Goal: Check status: Check status

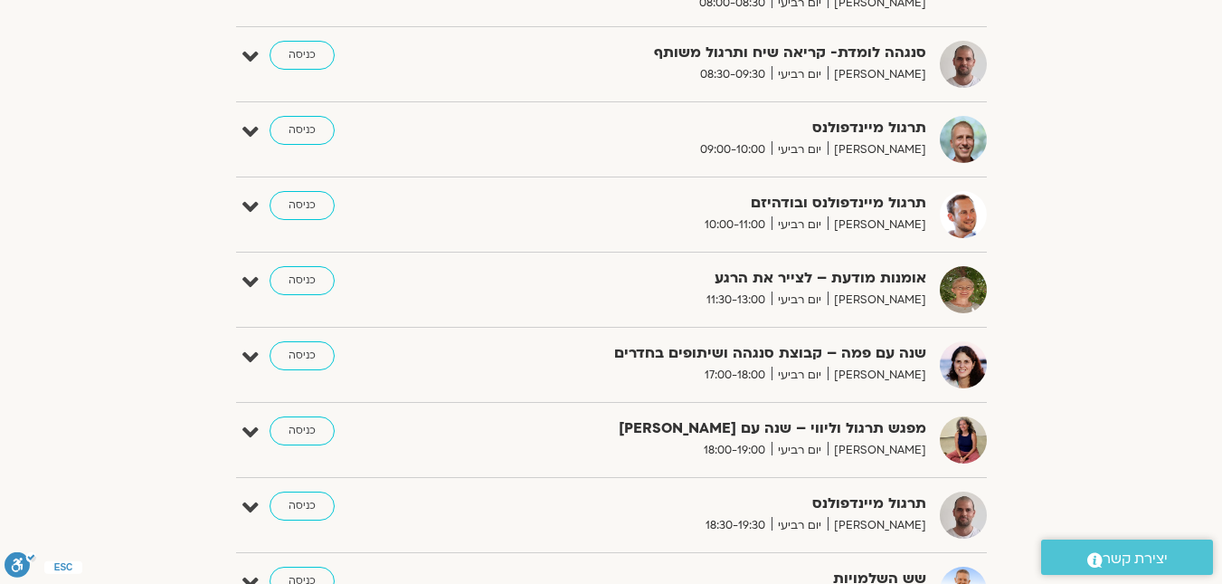
scroll to position [424, 0]
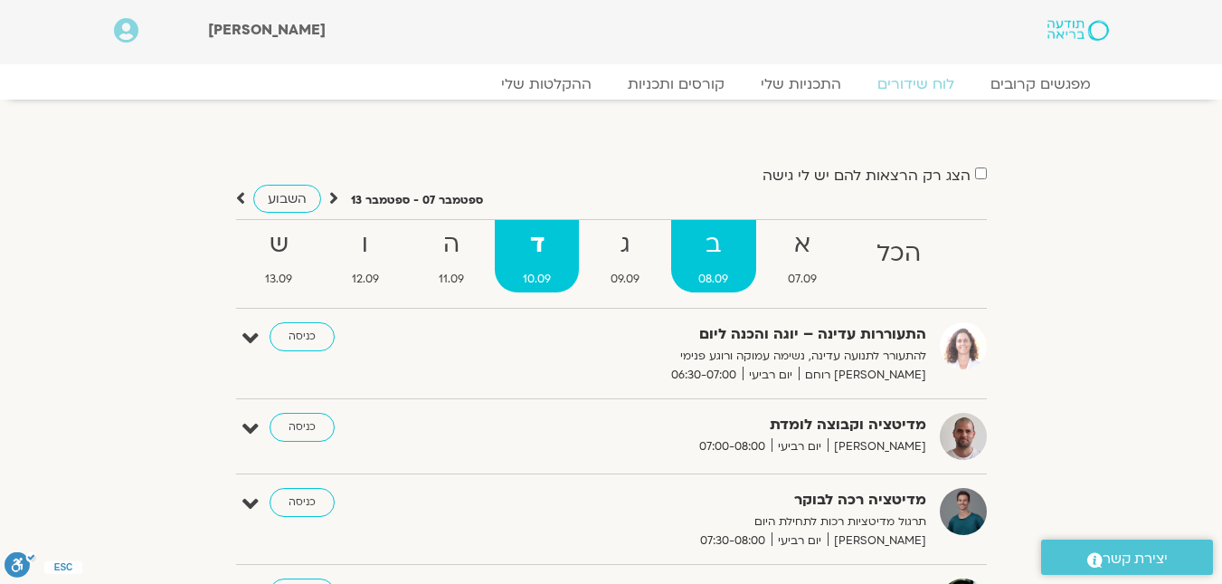
click at [707, 278] on span "08.09" at bounding box center [714, 279] width 86 height 19
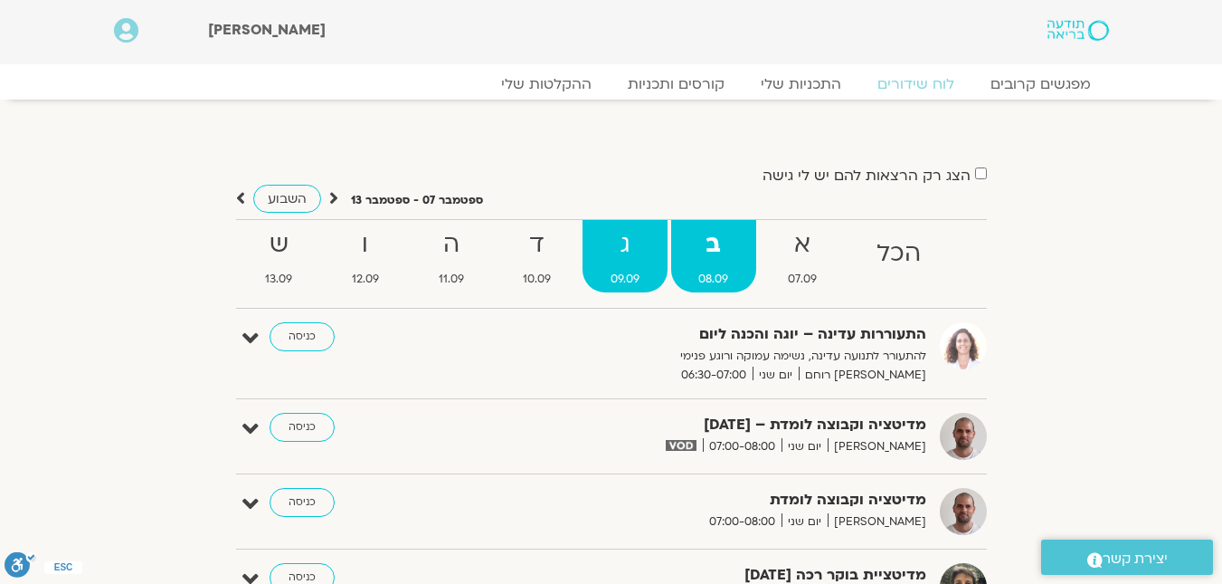
click at [605, 260] on strong "ג" at bounding box center [625, 244] width 85 height 41
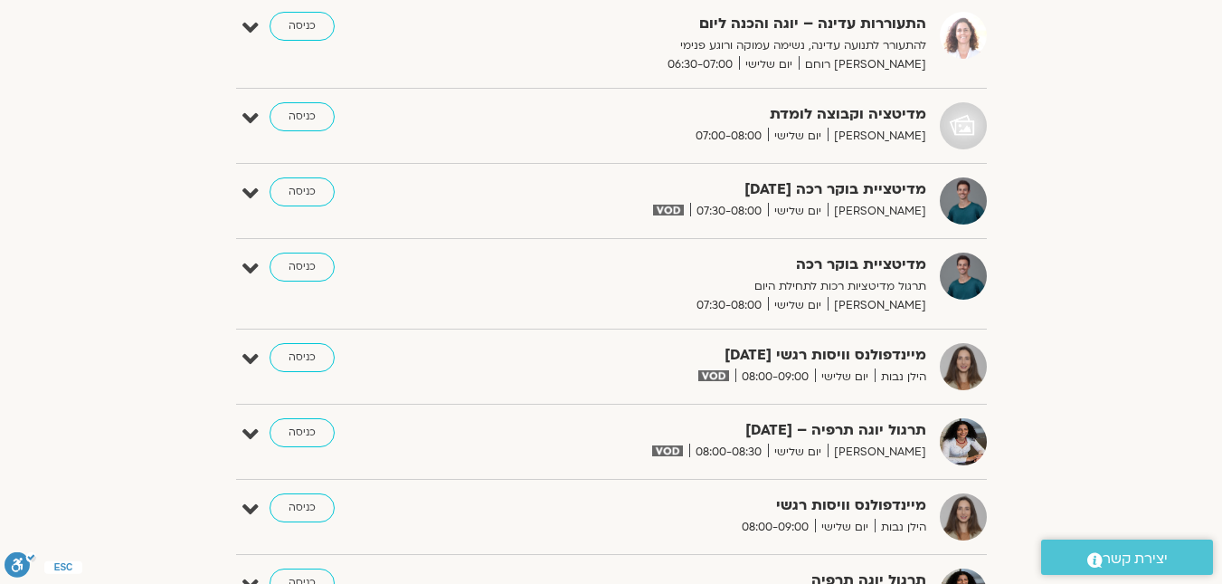
scroll to position [181, 0]
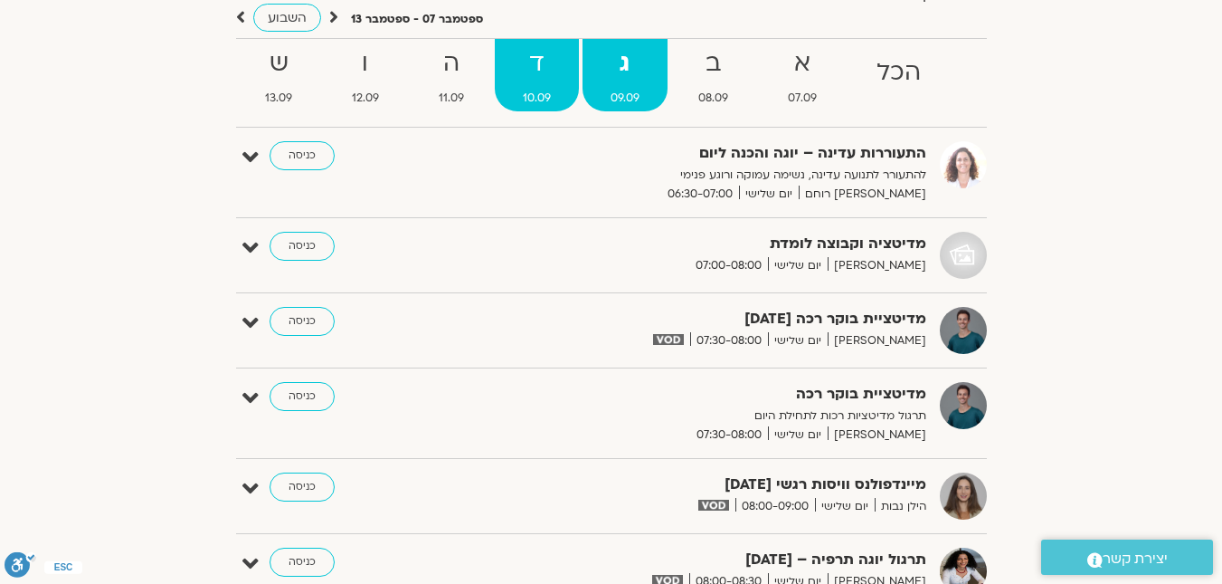
click at [537, 100] on span "10.09" at bounding box center [537, 98] width 84 height 19
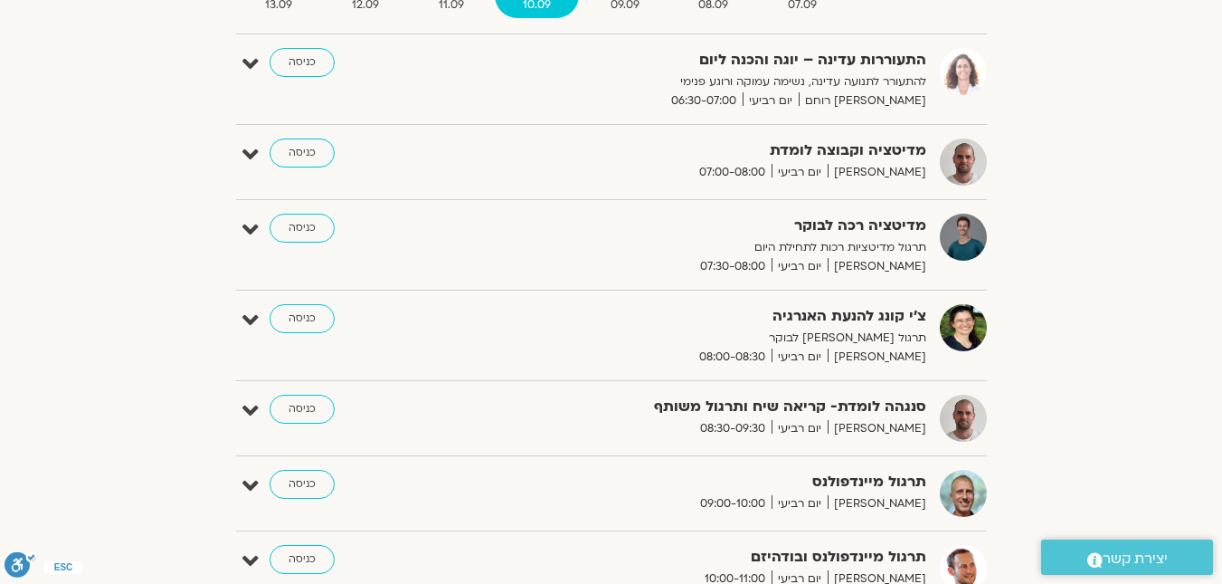
scroll to position [271, 0]
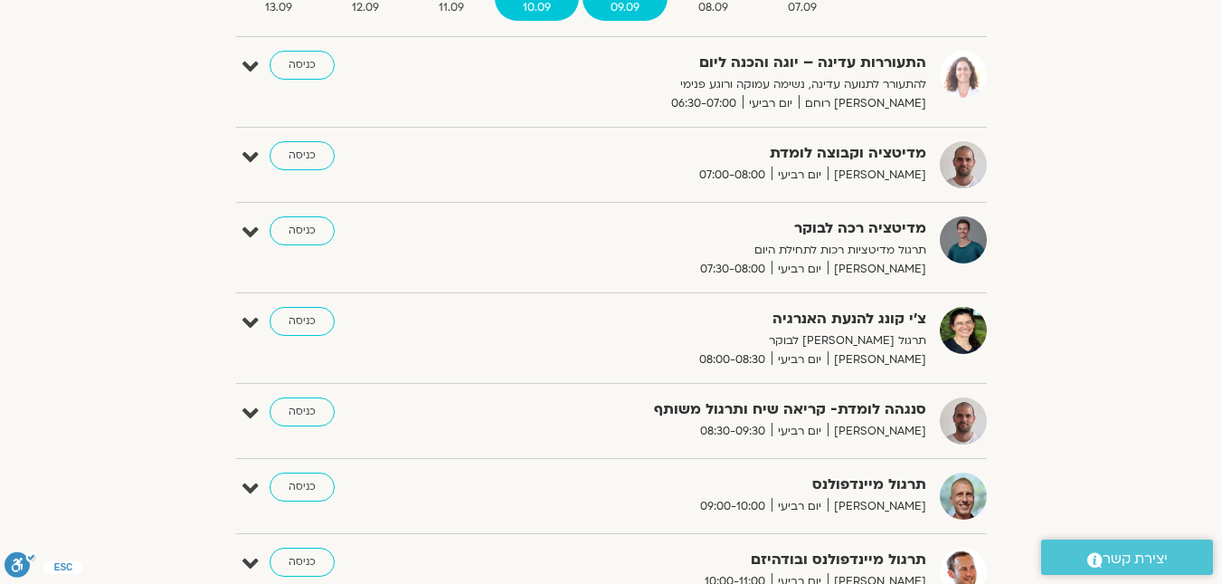
click at [633, 14] on span "09.09" at bounding box center [625, 7] width 85 height 19
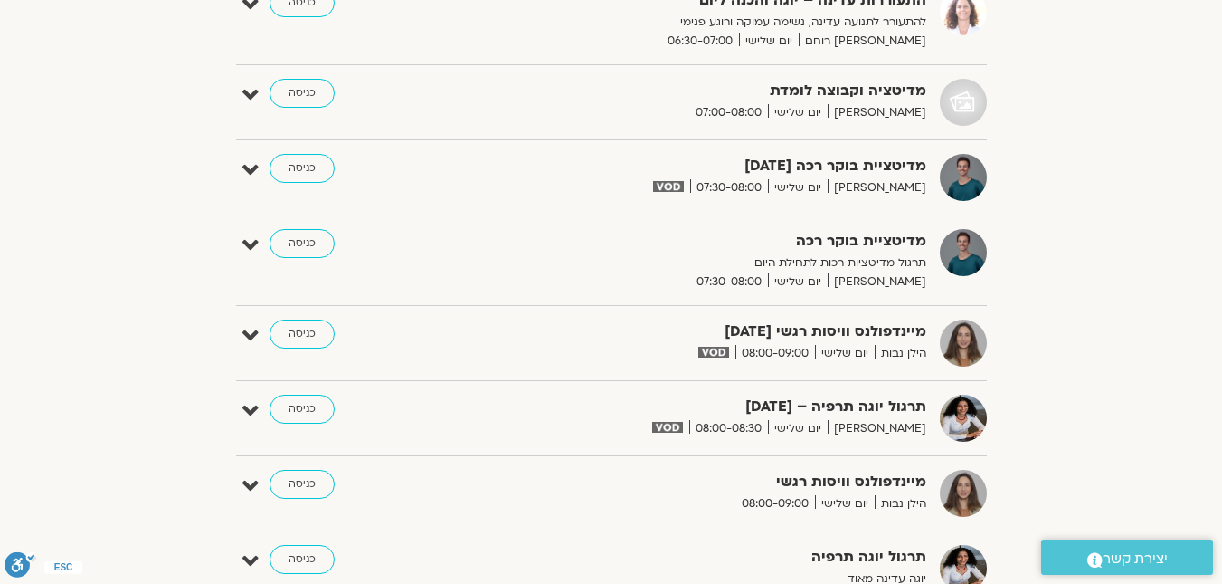
scroll to position [0, 0]
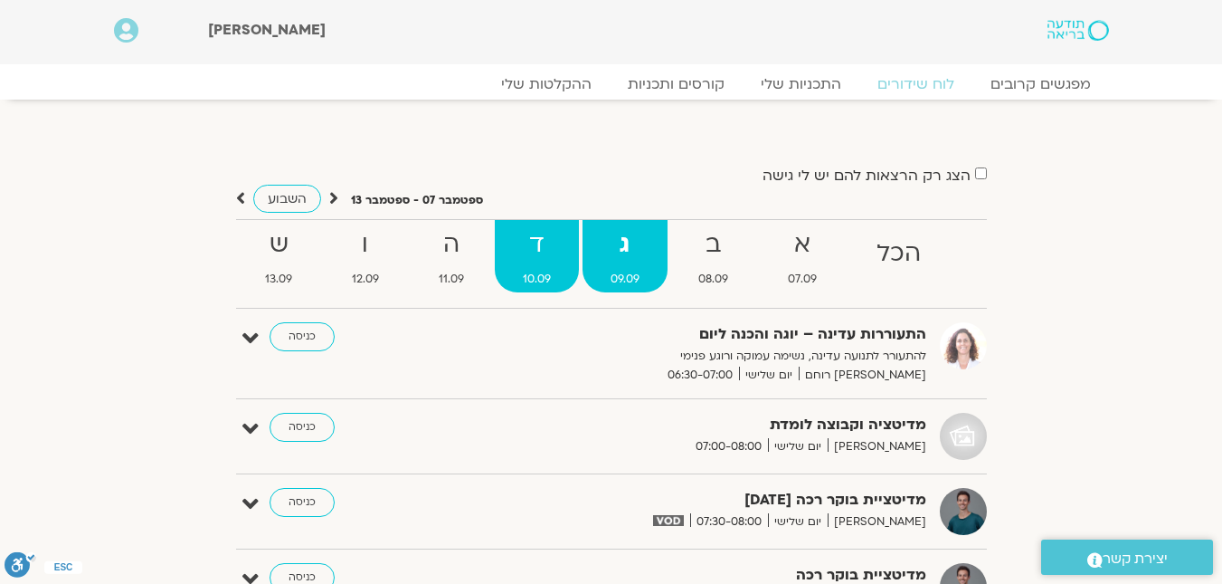
click at [530, 264] on strong "ד" at bounding box center [537, 244] width 84 height 41
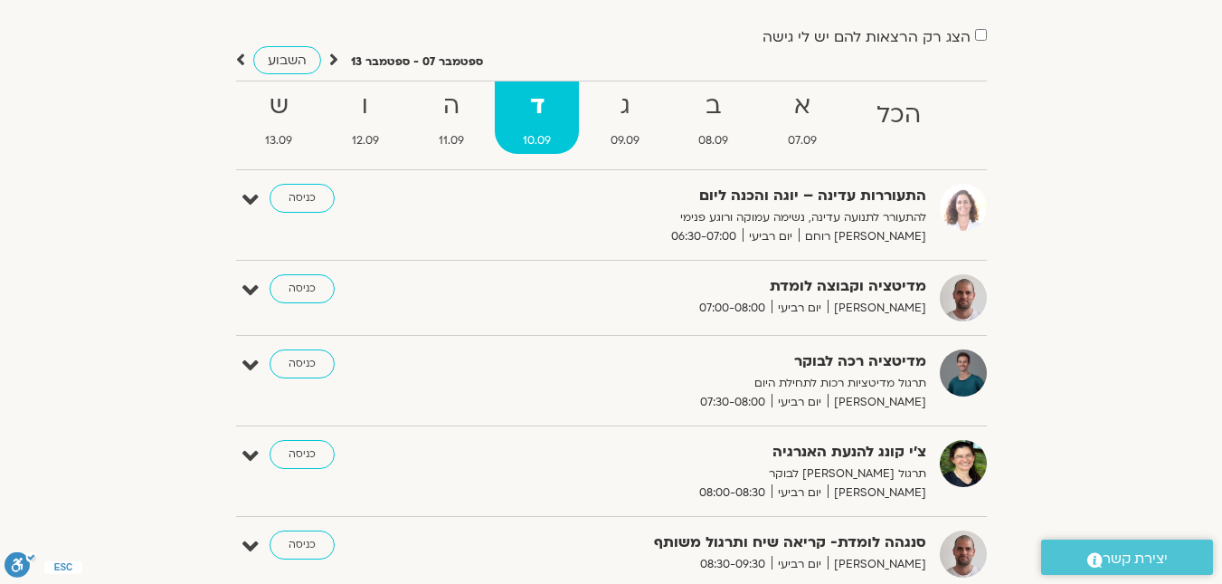
scroll to position [90, 0]
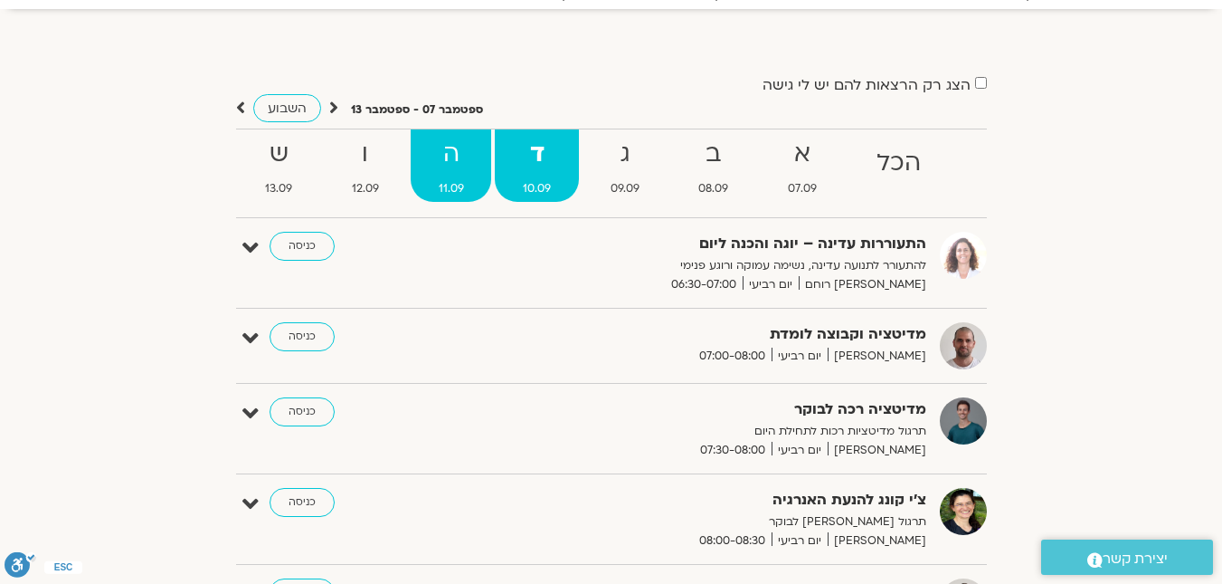
click at [454, 175] on link "ה 11.09" at bounding box center [451, 165] width 81 height 72
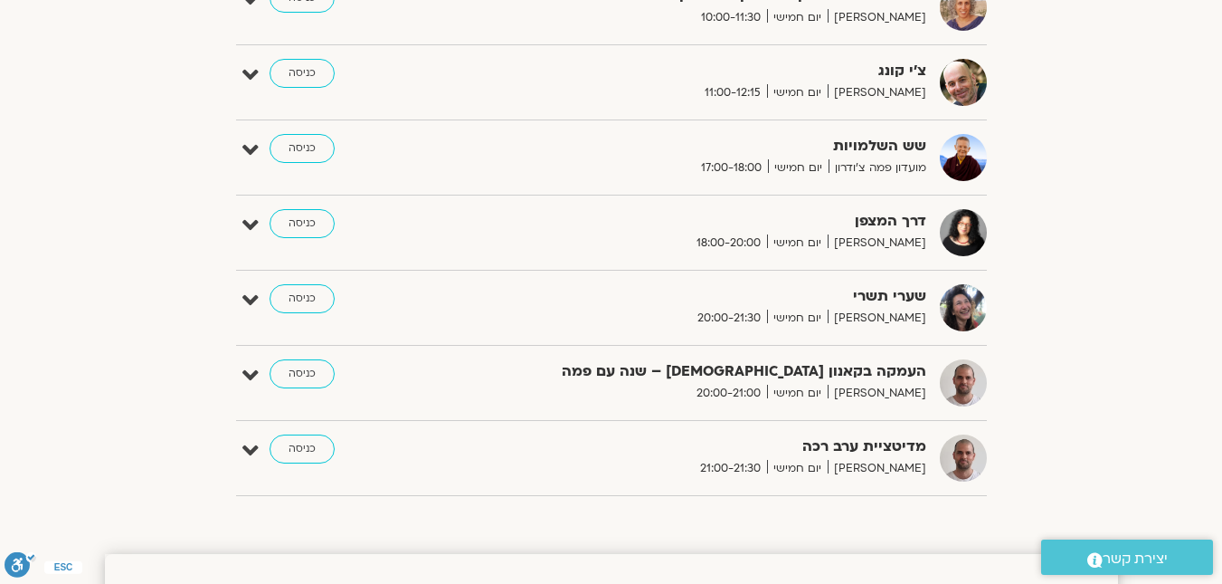
scroll to position [814, 0]
